Goal: Task Accomplishment & Management: Use online tool/utility

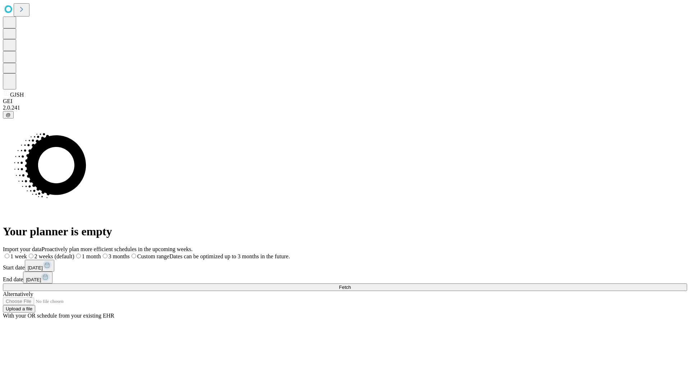
click at [351, 285] on span "Fetch" at bounding box center [345, 287] width 12 height 5
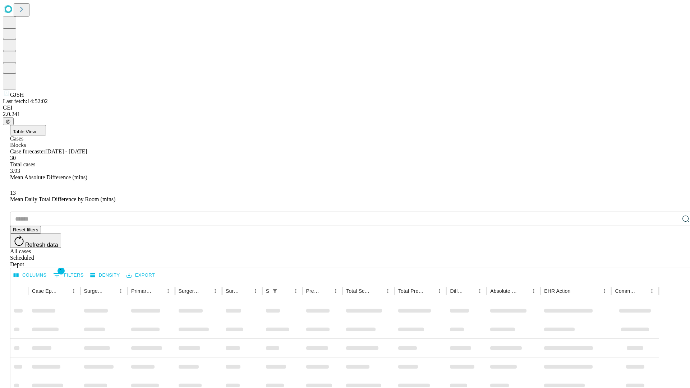
click at [671, 261] on div "Depot" at bounding box center [352, 264] width 684 height 6
